Goal: Task Accomplishment & Management: Use online tool/utility

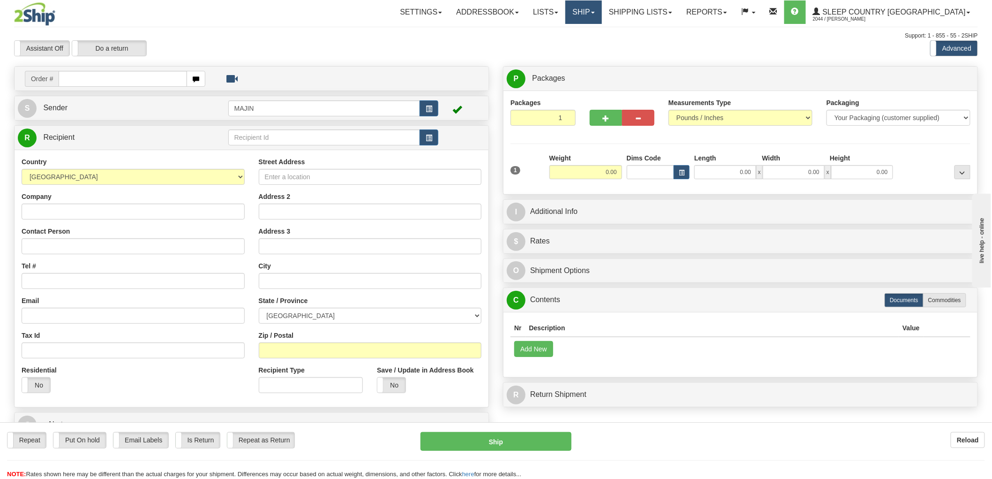
click at [602, 13] on link "Ship" at bounding box center [583, 11] width 36 height 23
click at [602, 39] on link "OnHold / Order Queue" at bounding box center [559, 45] width 85 height 12
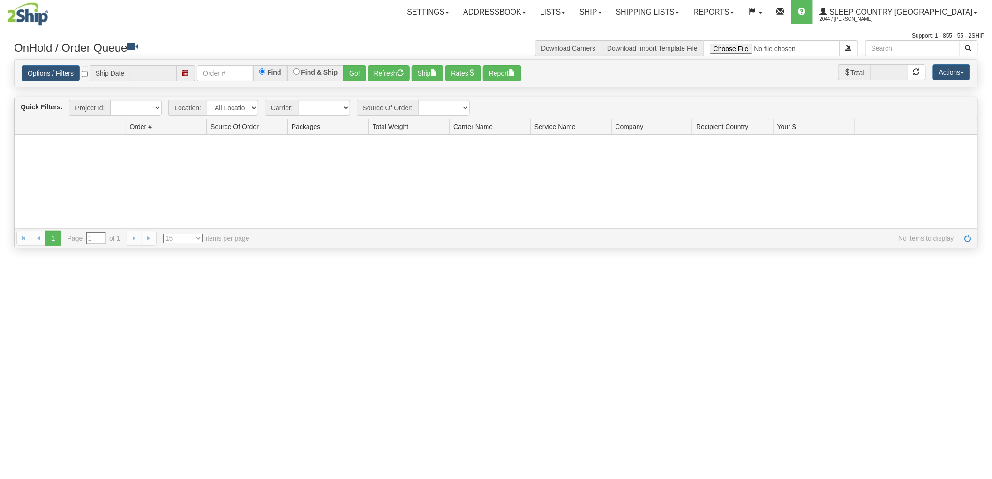
type input "[DATE]"
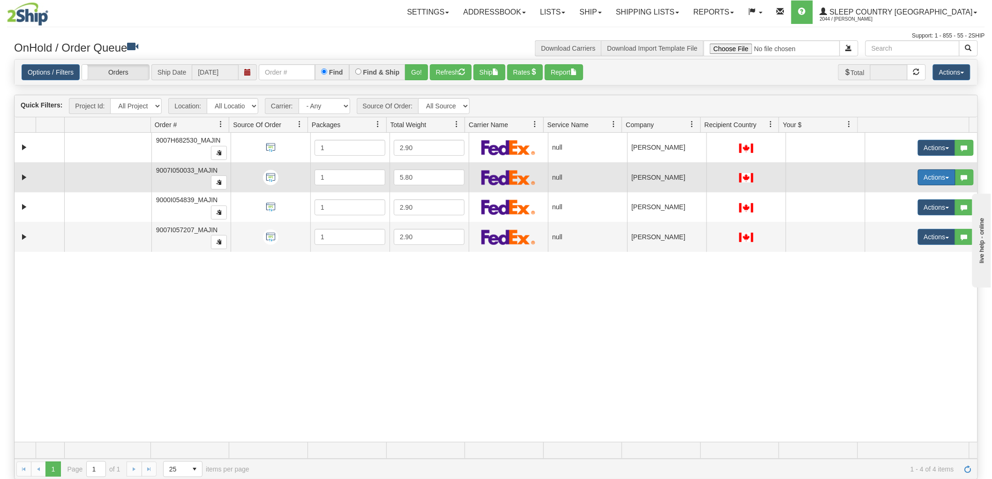
click at [936, 181] on button "Actions" at bounding box center [937, 177] width 38 height 16
click at [886, 191] on span "Open" at bounding box center [894, 195] width 23 height 8
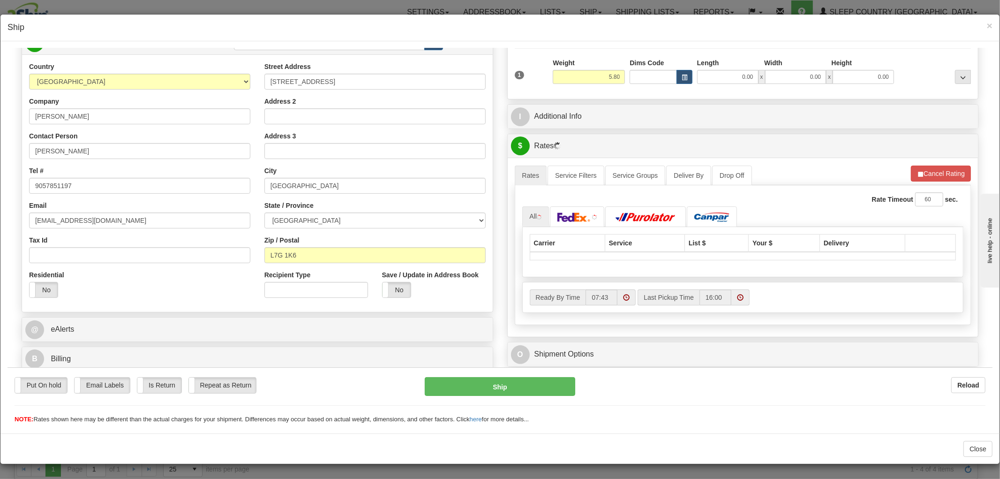
scroll to position [104, 0]
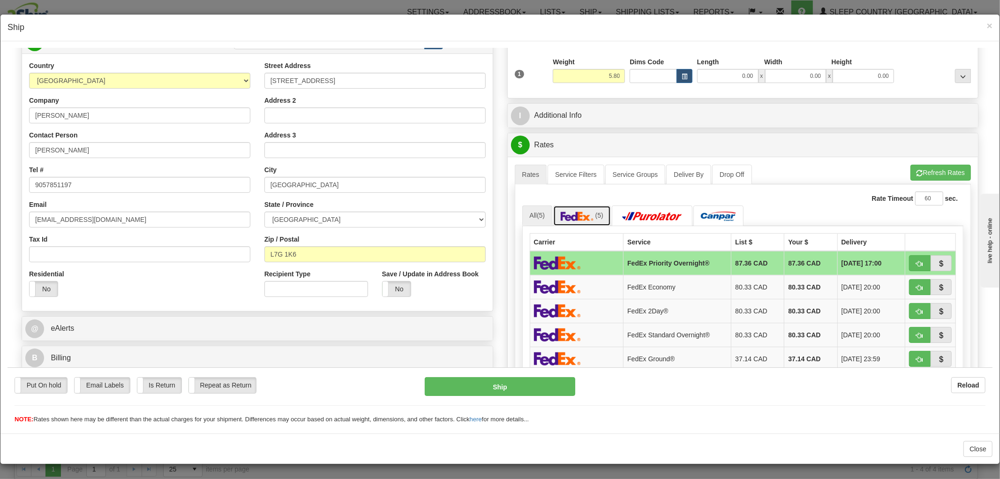
click at [565, 216] on img at bounding box center [577, 215] width 33 height 9
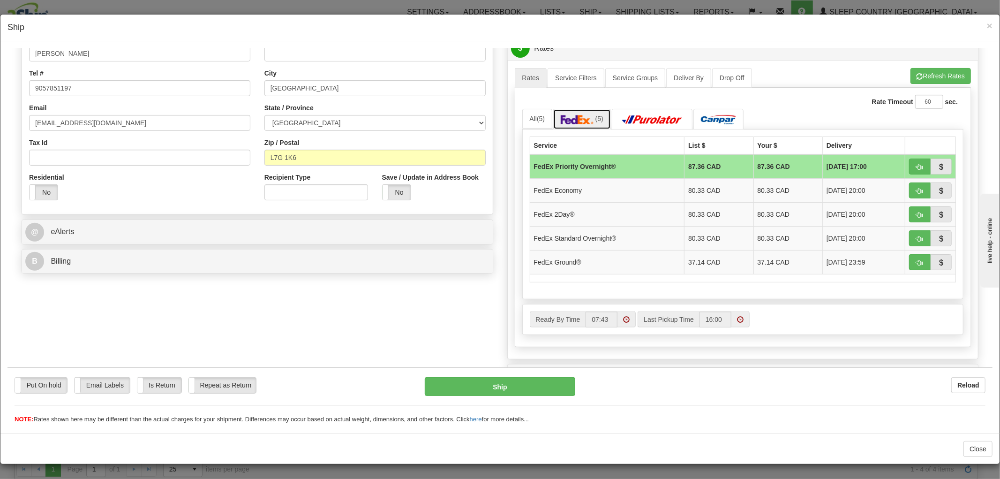
scroll to position [208, 0]
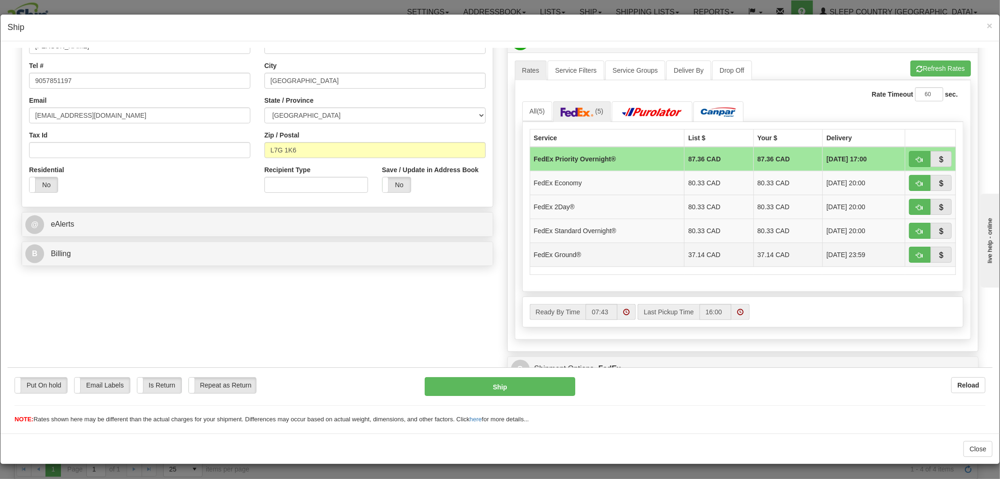
click at [589, 254] on td "FedEx Ground®" at bounding box center [607, 254] width 155 height 24
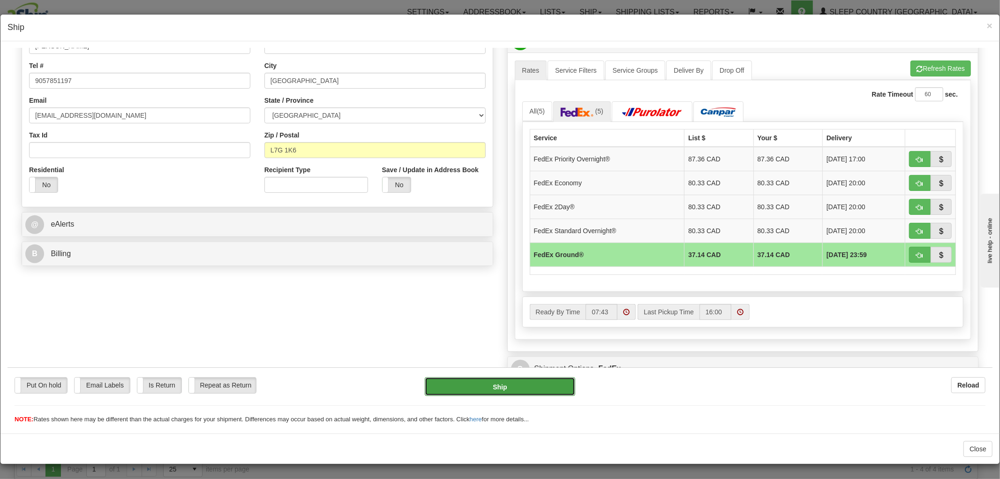
click at [498, 383] on button "Ship" at bounding box center [500, 386] width 150 height 19
type input "92"
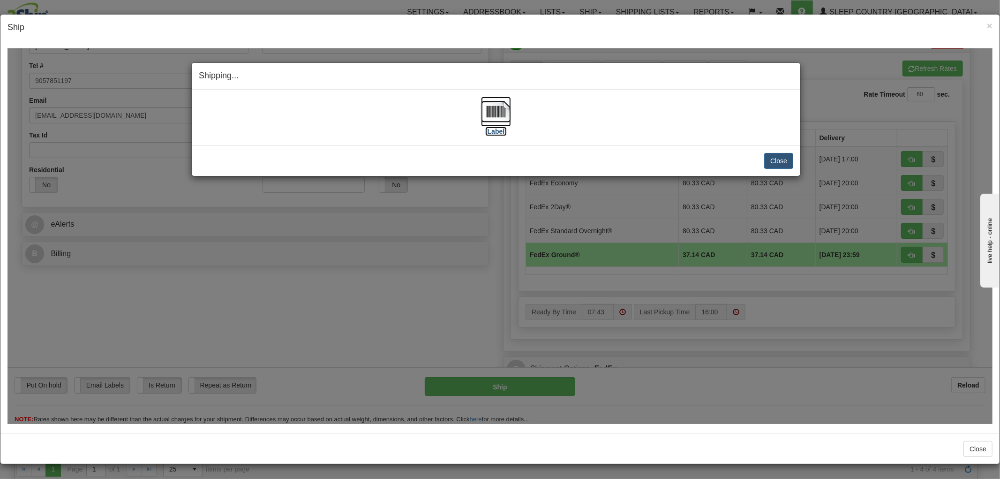
click at [496, 120] on img at bounding box center [496, 111] width 30 height 30
click at [785, 161] on button "Close" at bounding box center [778, 160] width 29 height 16
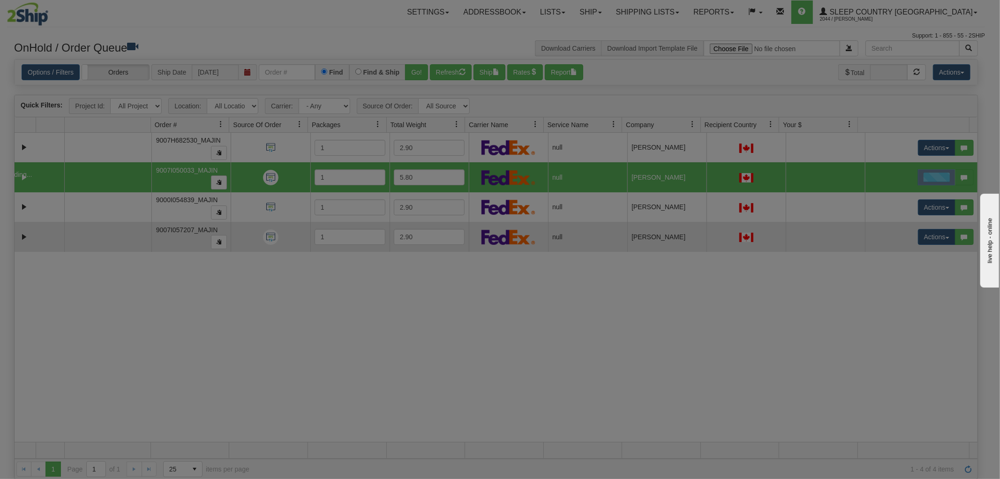
scroll to position [0, 0]
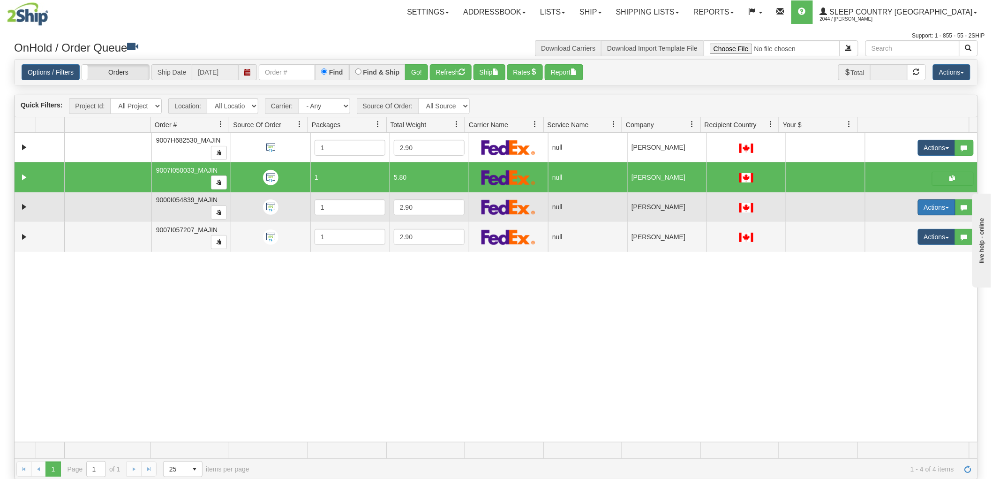
click at [933, 207] on button "Actions" at bounding box center [937, 207] width 38 height 16
click at [896, 224] on span "Open" at bounding box center [894, 225] width 23 height 8
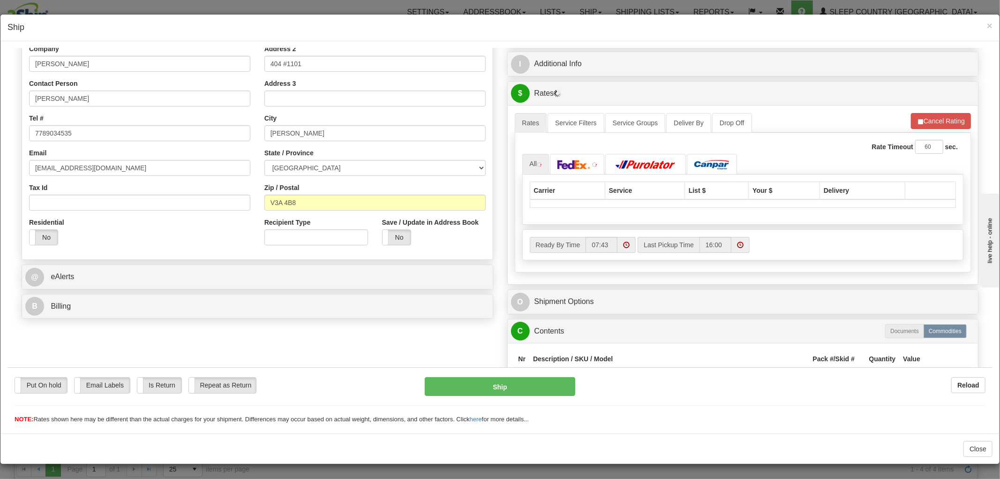
scroll to position [156, 0]
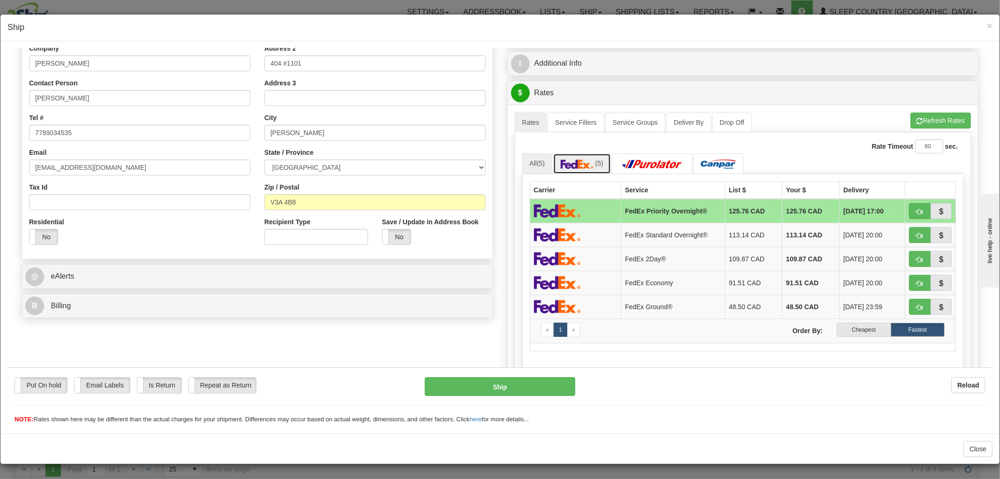
click at [575, 169] on link "(5)" at bounding box center [582, 163] width 58 height 20
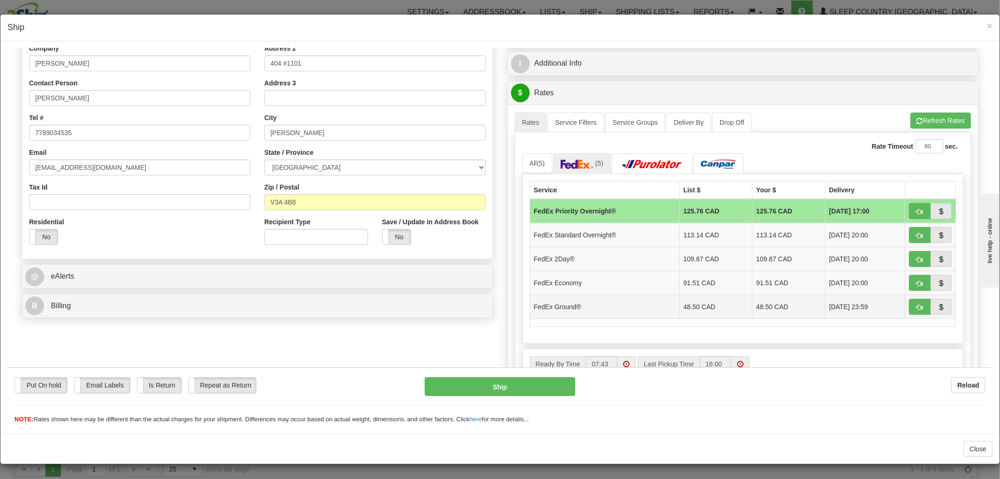
click at [561, 298] on td "FedEx Ground®" at bounding box center [605, 306] width 150 height 24
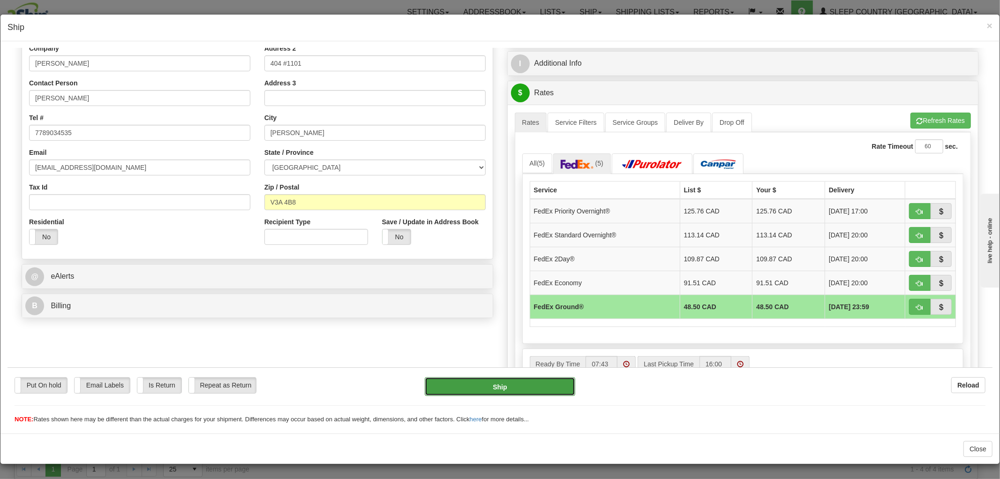
click at [483, 383] on button "Ship" at bounding box center [500, 386] width 150 height 19
type input "92"
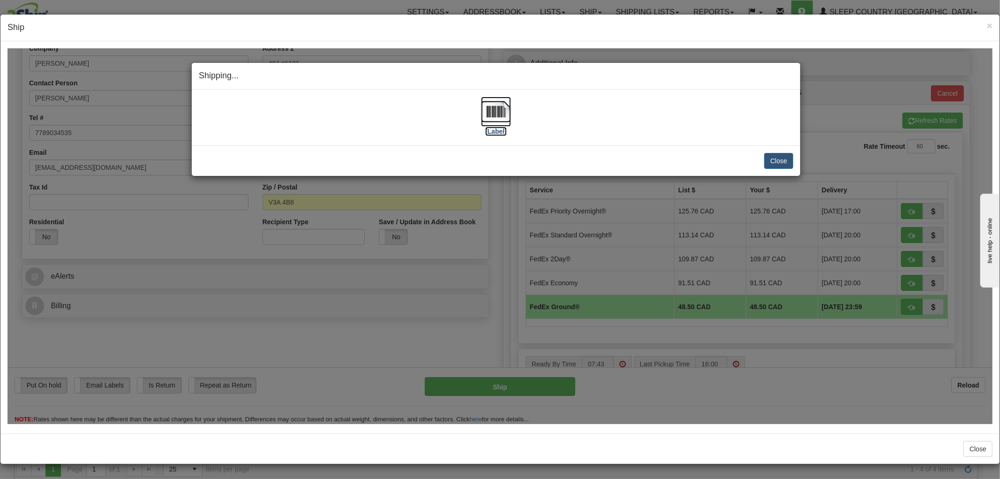
click at [498, 113] on img at bounding box center [496, 111] width 30 height 30
click at [783, 162] on button "Close" at bounding box center [778, 160] width 29 height 16
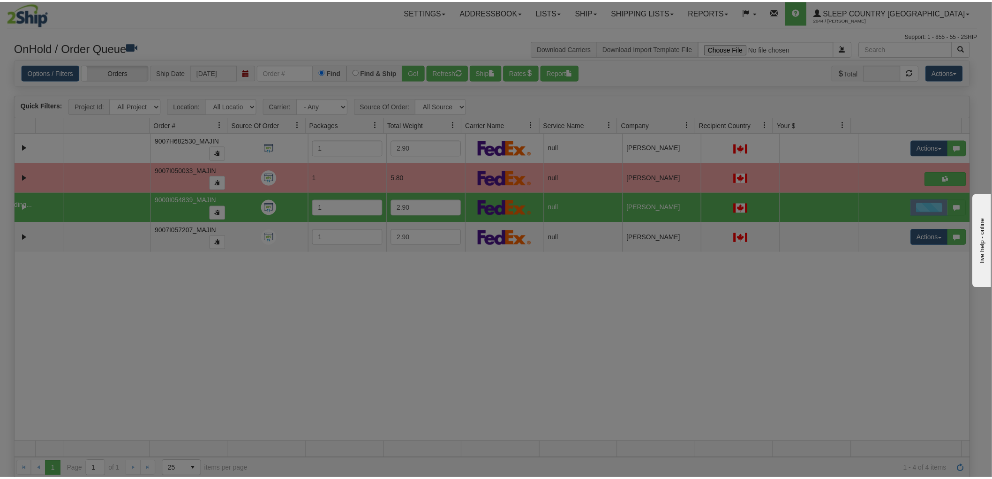
scroll to position [0, 0]
